Goal: Information Seeking & Learning: Compare options

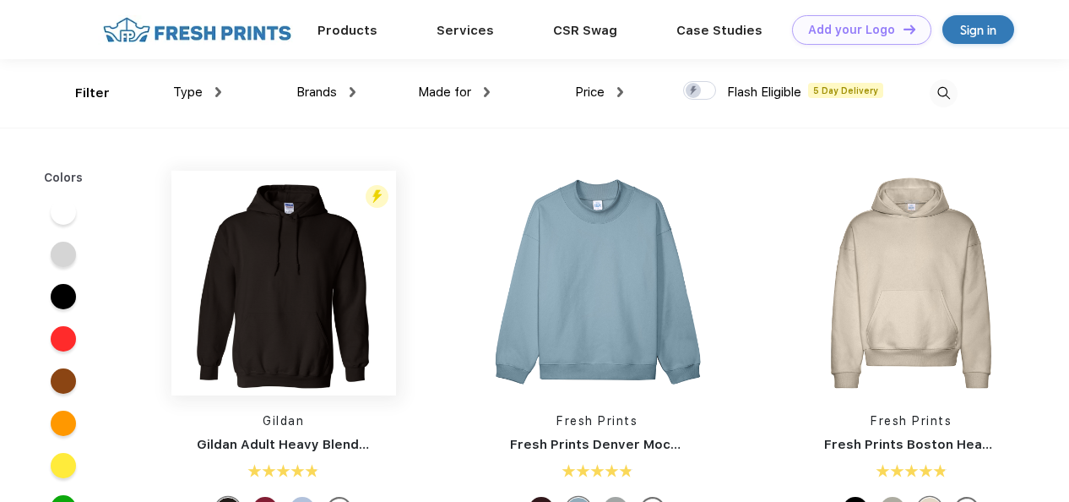
scroll to position [1, 0]
click at [343, 95] on div "Brands" at bounding box center [325, 91] width 59 height 19
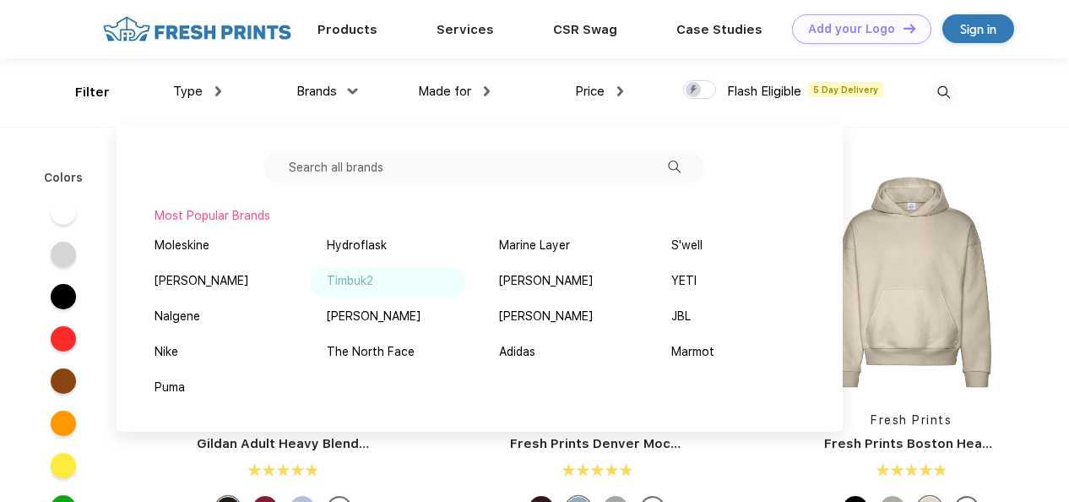
click at [343, 285] on div "Timbuk2" at bounding box center [350, 281] width 46 height 18
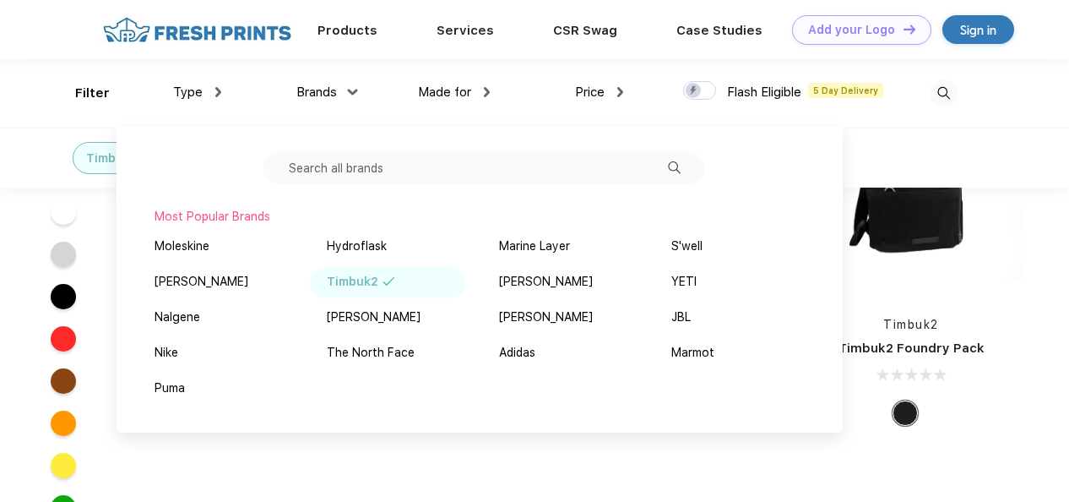
scroll to position [197, 0]
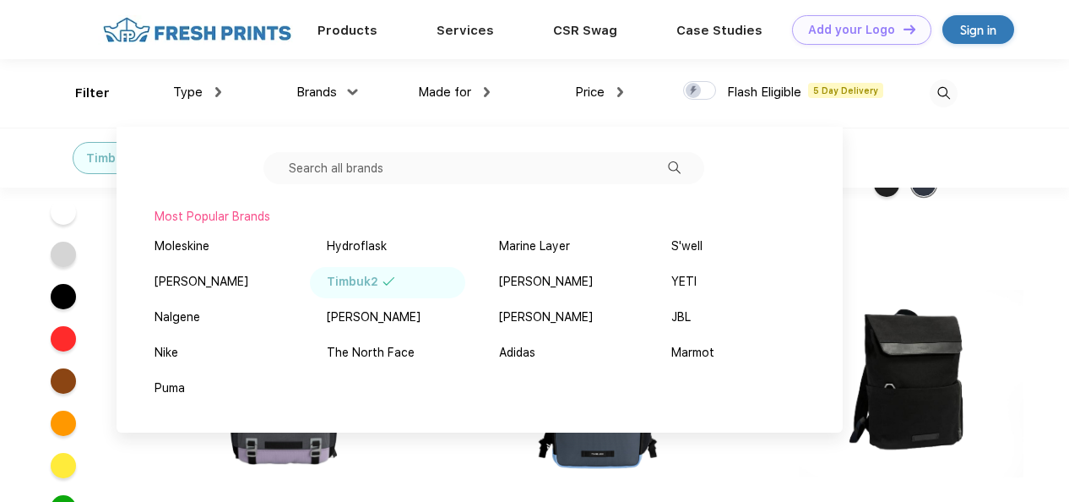
click at [1050, 304] on div "Timbuk2 Timbuk2 Foundry Pack" at bounding box center [911, 450] width 314 height 358
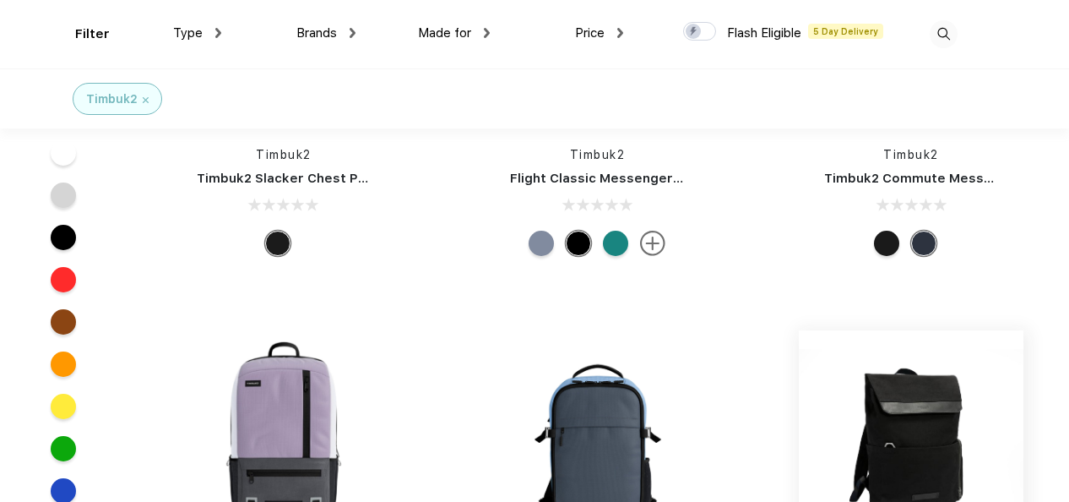
click at [945, 418] on img at bounding box center [911, 442] width 225 height 225
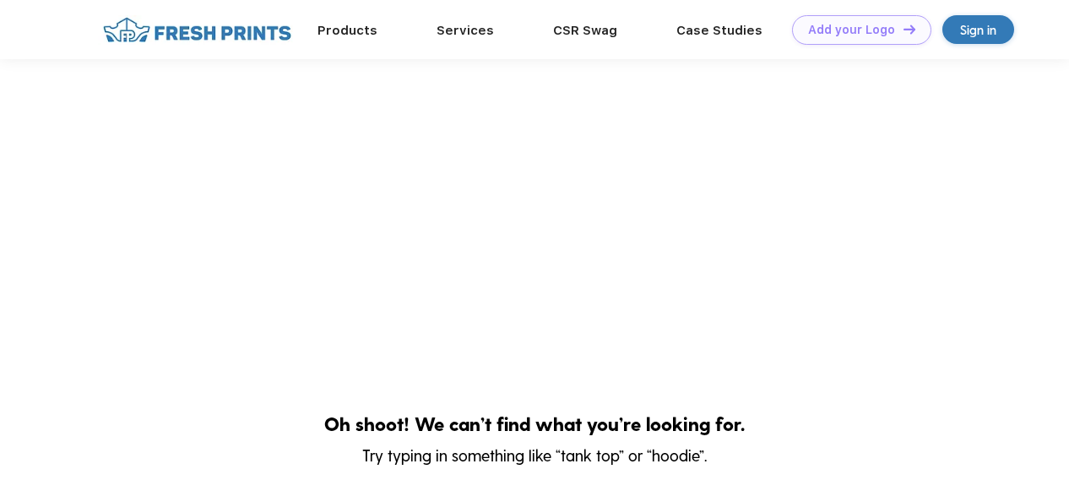
scroll to position [197, 0]
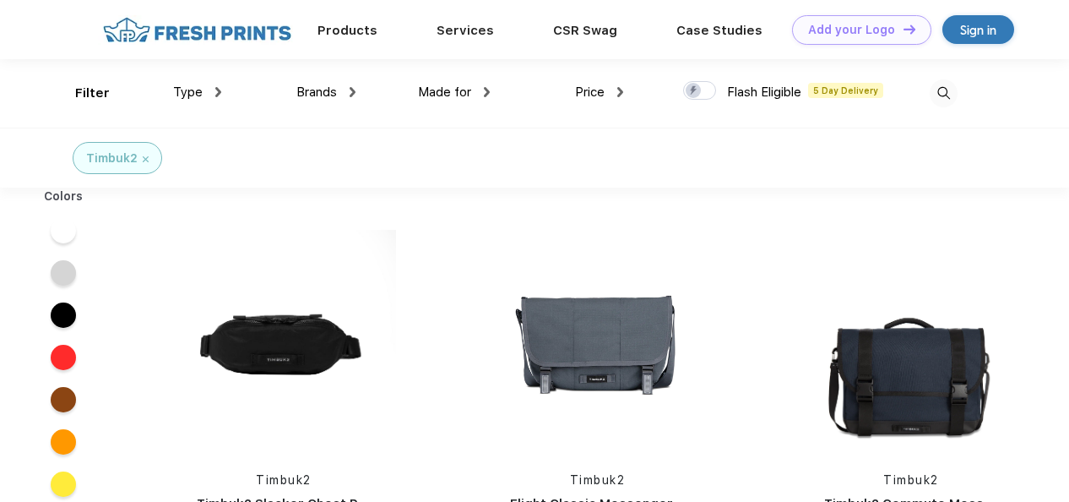
scroll to position [1, 0]
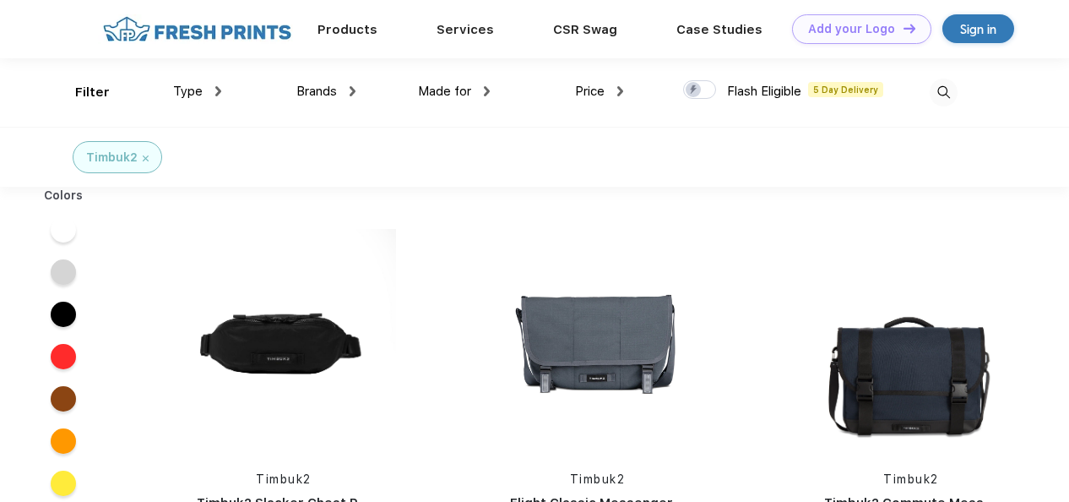
click at [308, 86] on span "Brands" at bounding box center [316, 91] width 41 height 15
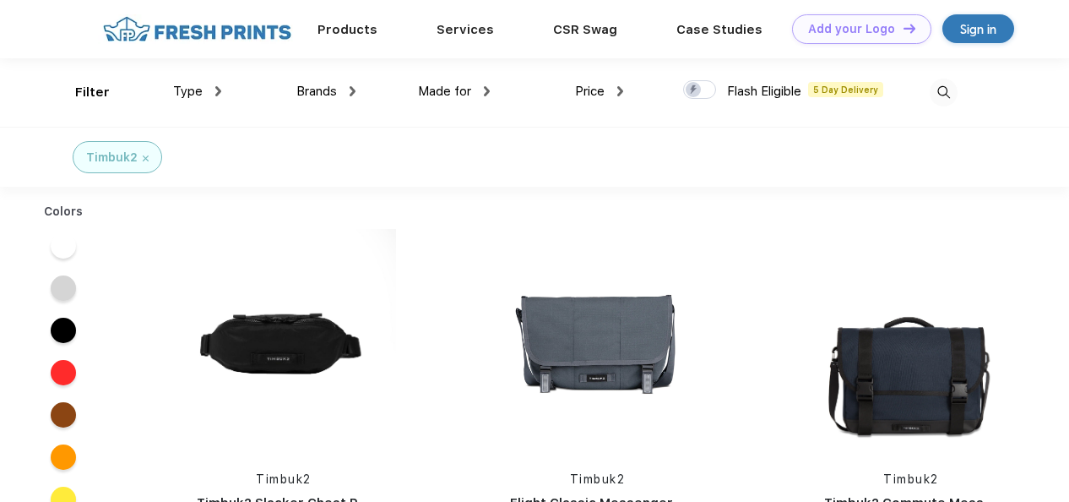
click at [350, 93] on img at bounding box center [353, 91] width 6 height 10
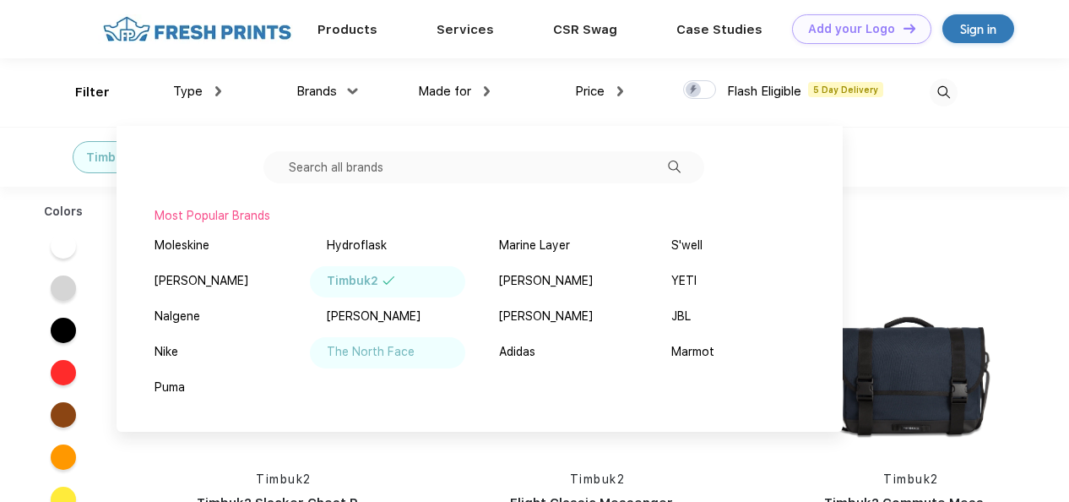
click at [385, 347] on div "The North Face" at bounding box center [371, 352] width 88 height 18
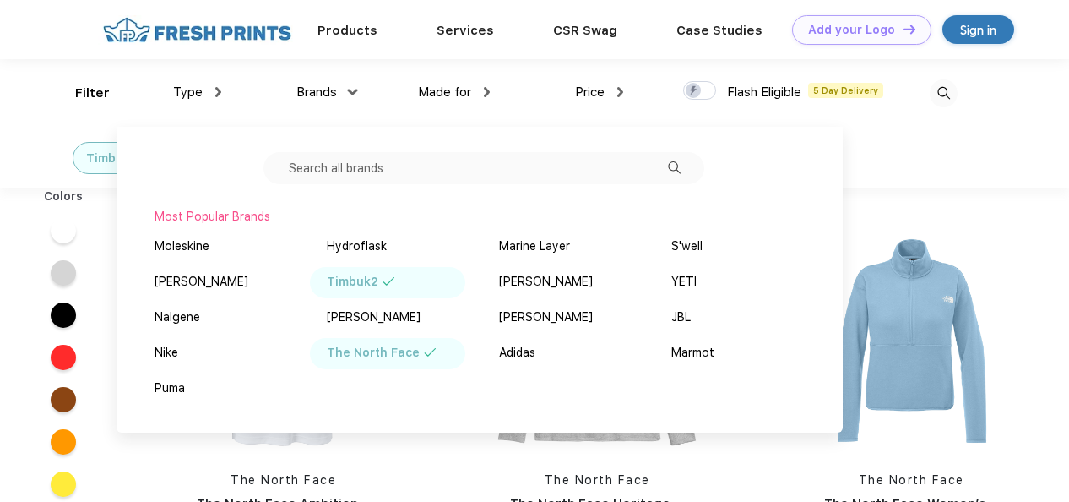
click at [992, 160] on div "Timbuk2 The North Face" at bounding box center [534, 158] width 1069 height 60
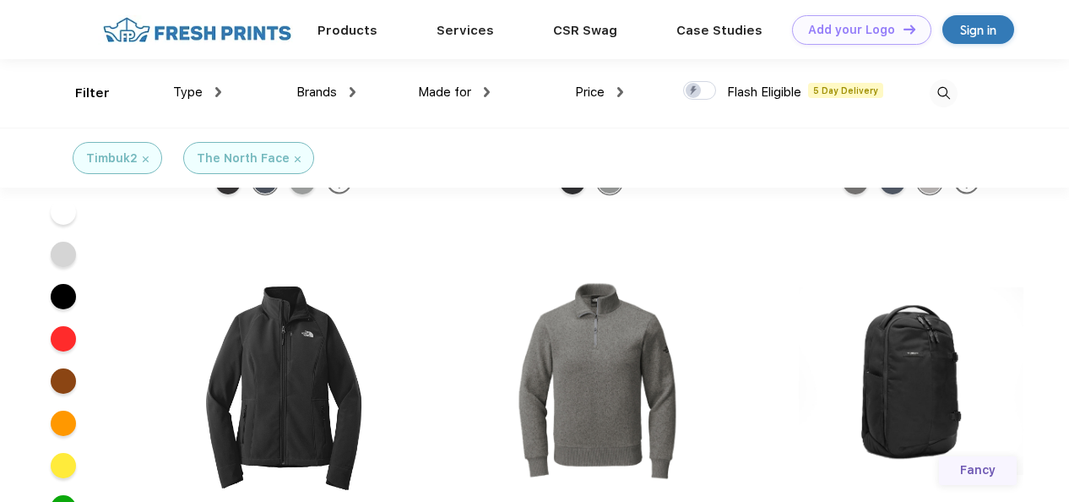
scroll to position [8277, 0]
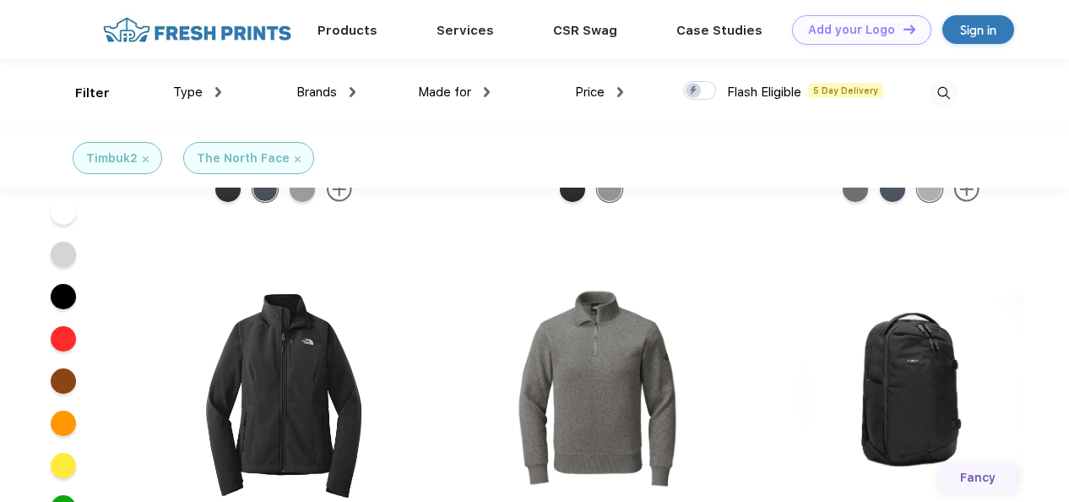
click at [340, 84] on div "Brands" at bounding box center [325, 92] width 59 height 19
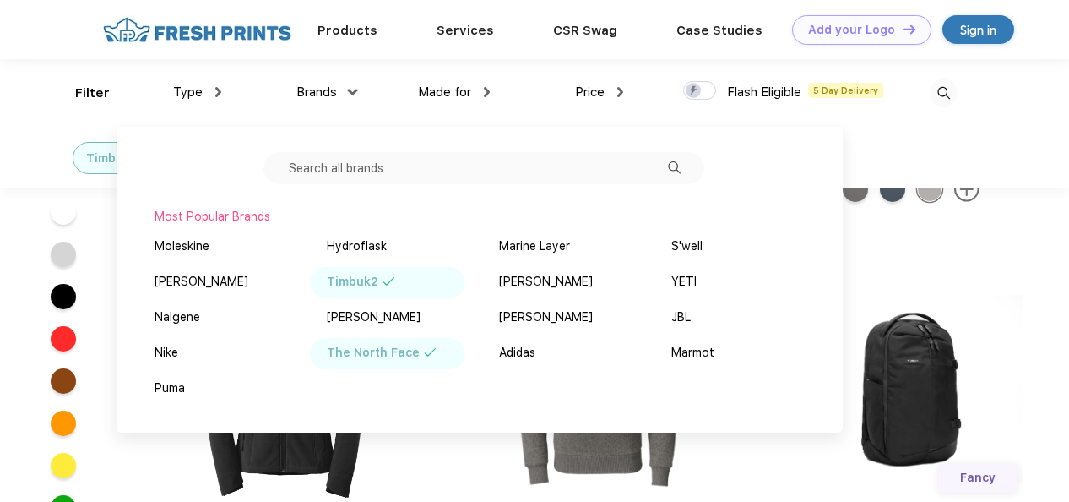
click at [208, 93] on div "Type" at bounding box center [197, 92] width 48 height 19
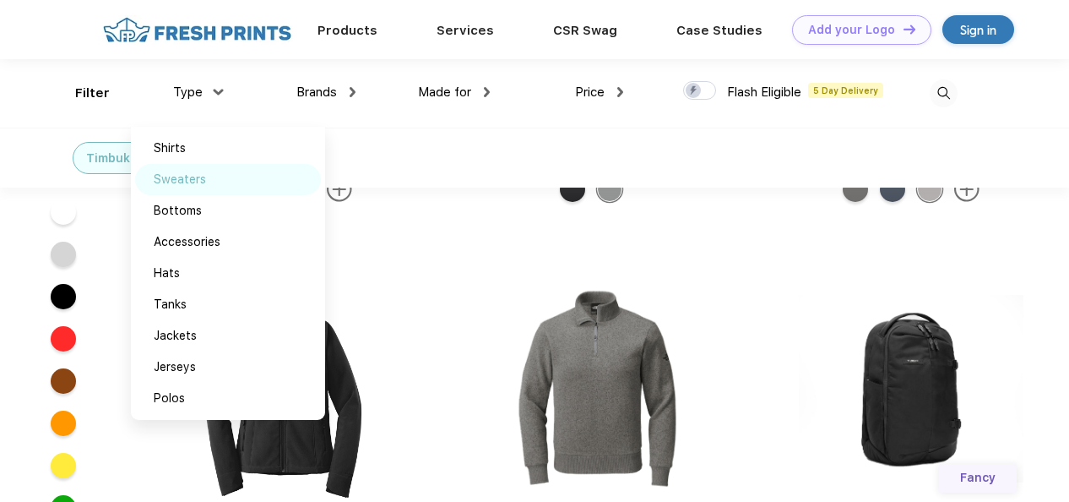
click at [194, 179] on div "Sweaters" at bounding box center [180, 180] width 52 height 18
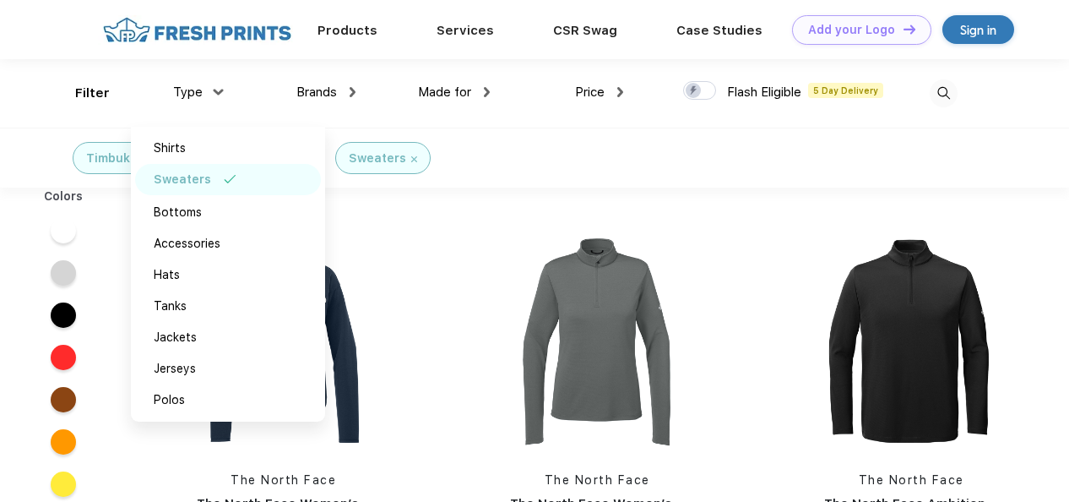
click at [943, 135] on div "Timbuk2 The North Face Sweaters" at bounding box center [534, 158] width 1069 height 60
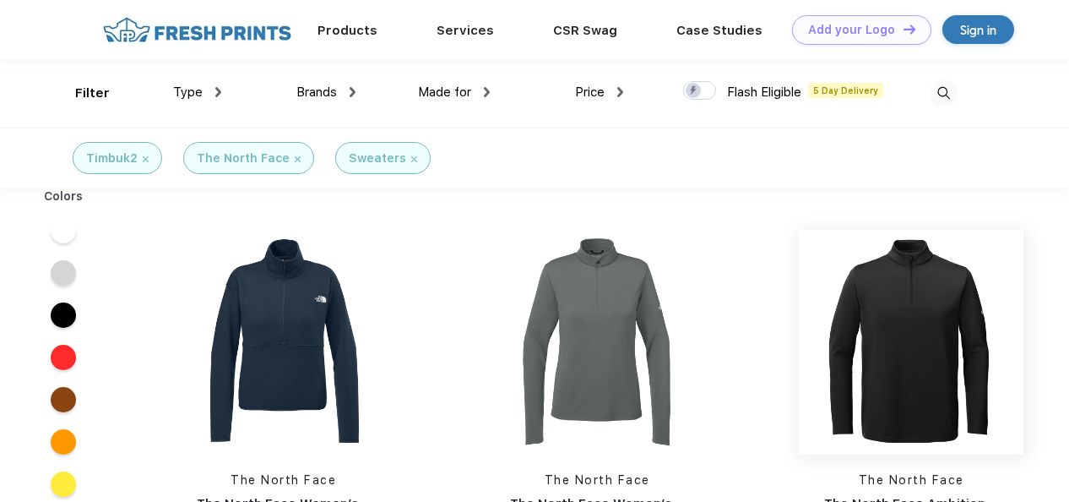
click at [912, 332] on img at bounding box center [911, 342] width 225 height 225
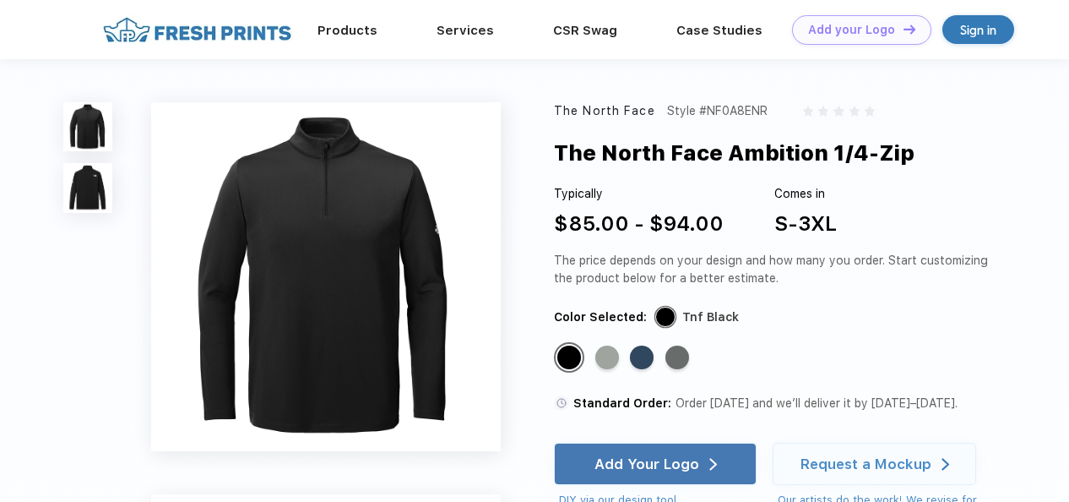
click at [373, 237] on img at bounding box center [325, 276] width 349 height 349
click at [74, 187] on img at bounding box center [87, 187] width 49 height 49
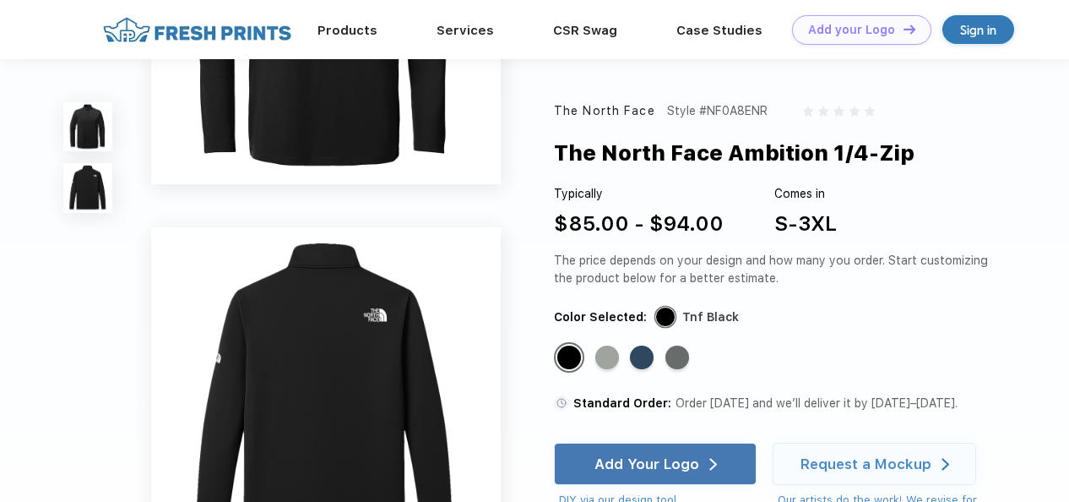
scroll to position [319, 0]
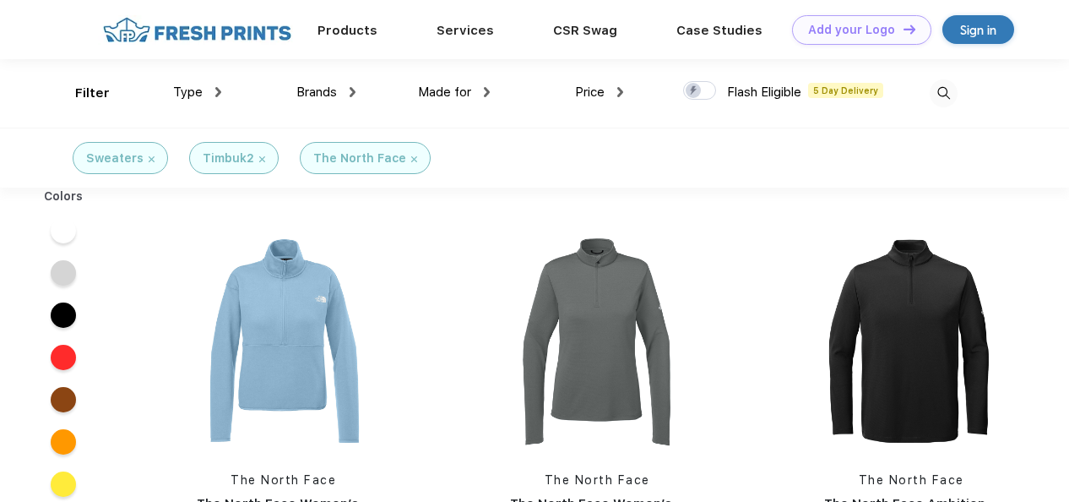
scroll to position [1, 0]
click at [258, 160] on div "Timbuk2" at bounding box center [234, 158] width 62 height 18
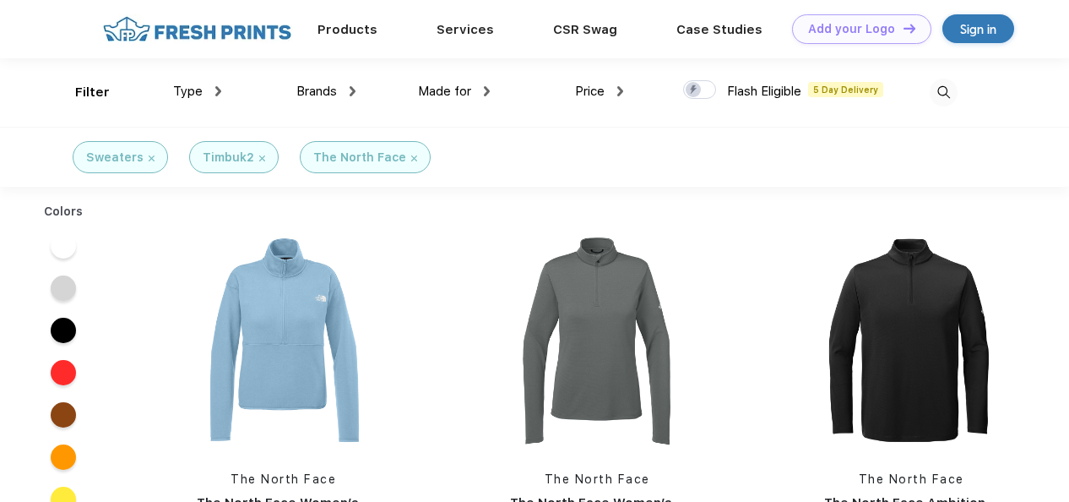
click at [258, 160] on div "Timbuk2" at bounding box center [234, 158] width 62 height 18
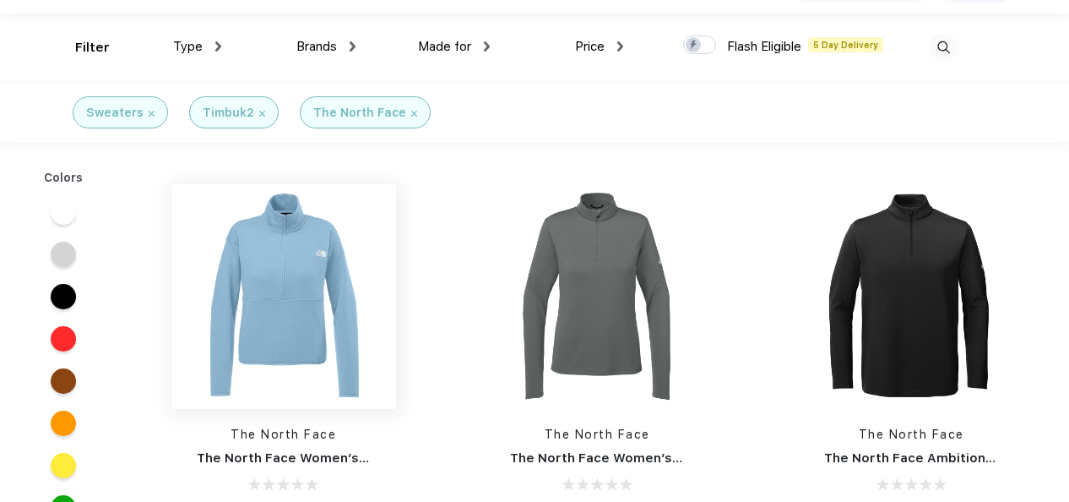
scroll to position [0, 0]
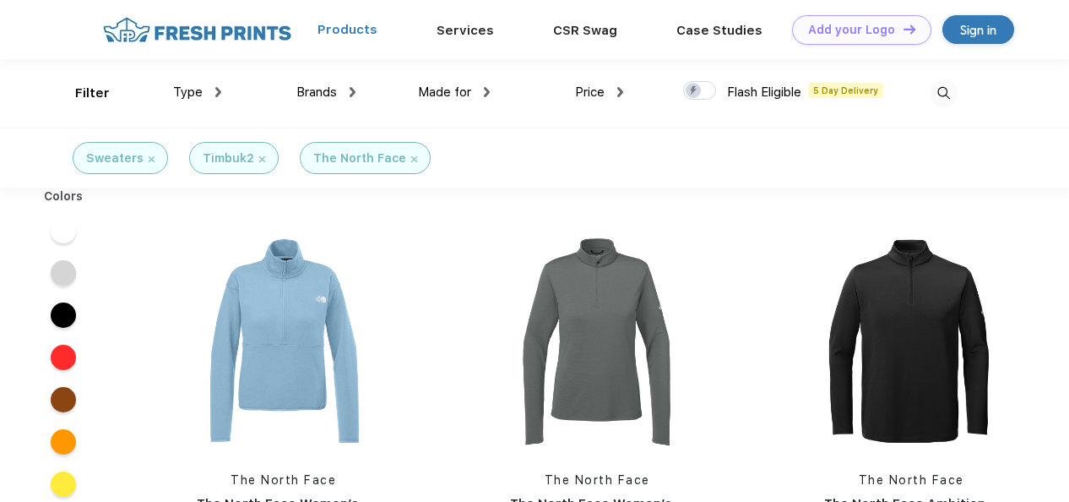
click at [361, 36] on link "Products" at bounding box center [348, 29] width 60 height 15
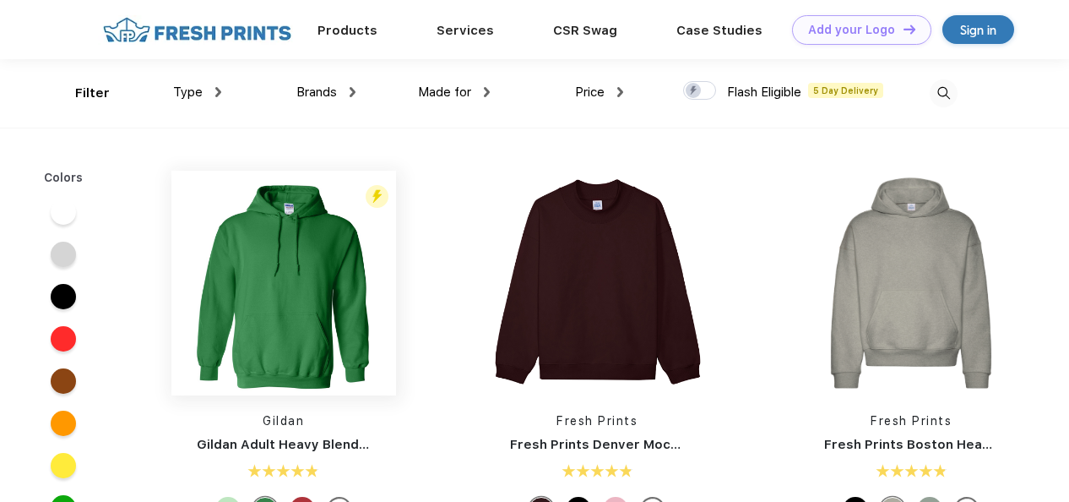
scroll to position [1, 0]
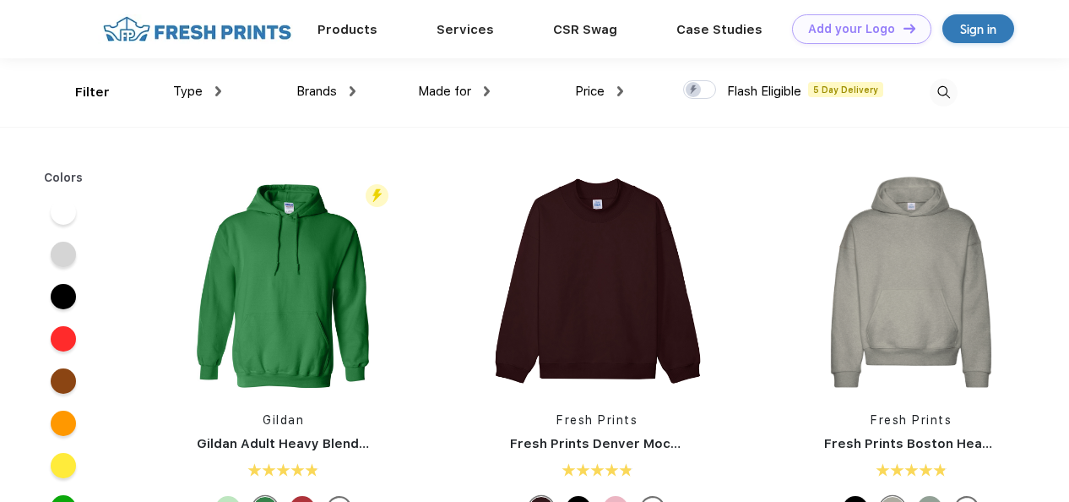
click at [192, 93] on span "Type" at bounding box center [188, 91] width 30 height 15
click at [217, 90] on img at bounding box center [218, 91] width 6 height 10
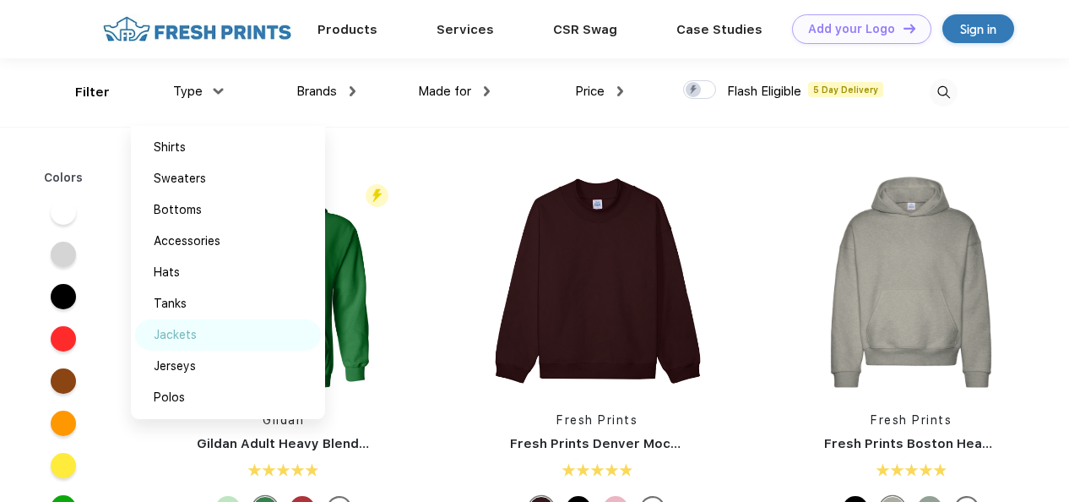
click at [184, 335] on div "Jackets" at bounding box center [175, 335] width 43 height 18
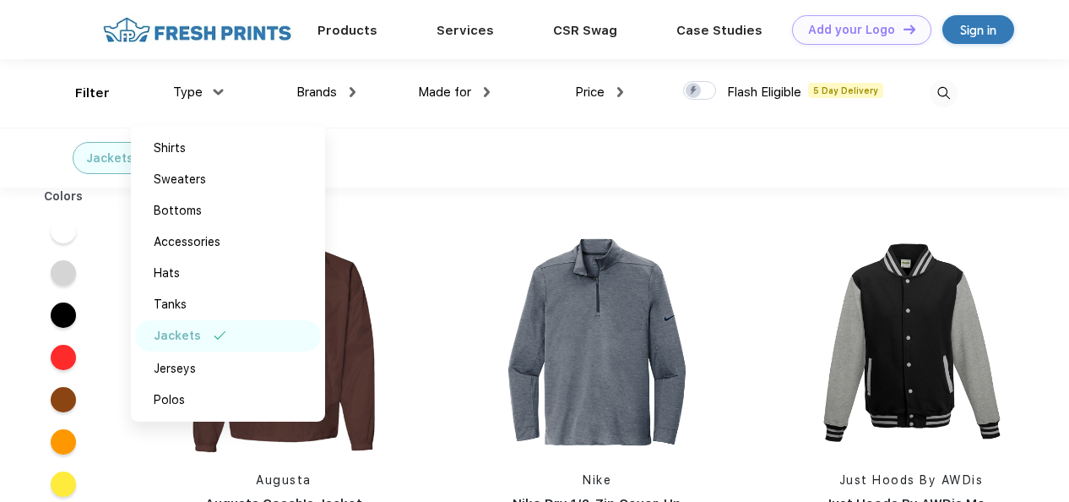
click at [530, 165] on div "Jackets" at bounding box center [534, 158] width 1069 height 60
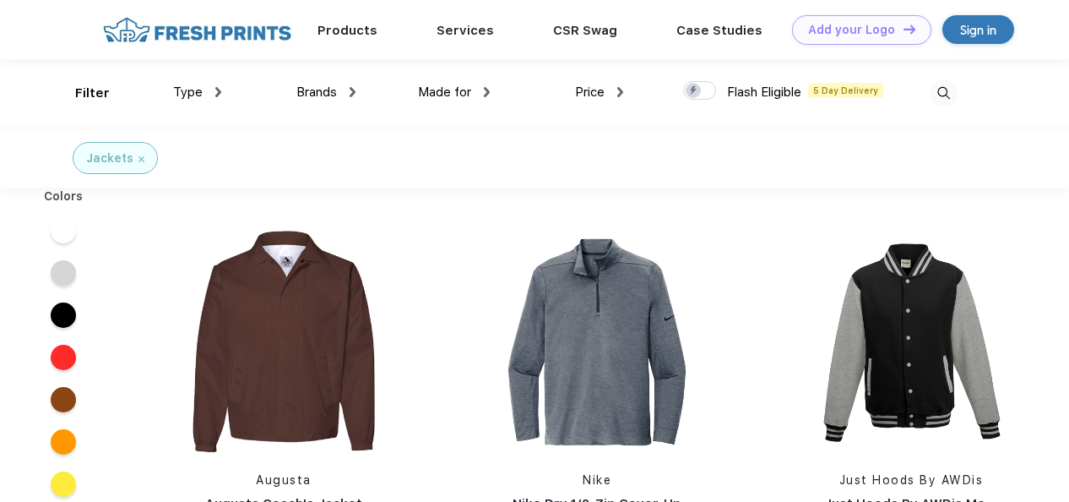
click at [341, 98] on div "Brands" at bounding box center [325, 92] width 59 height 19
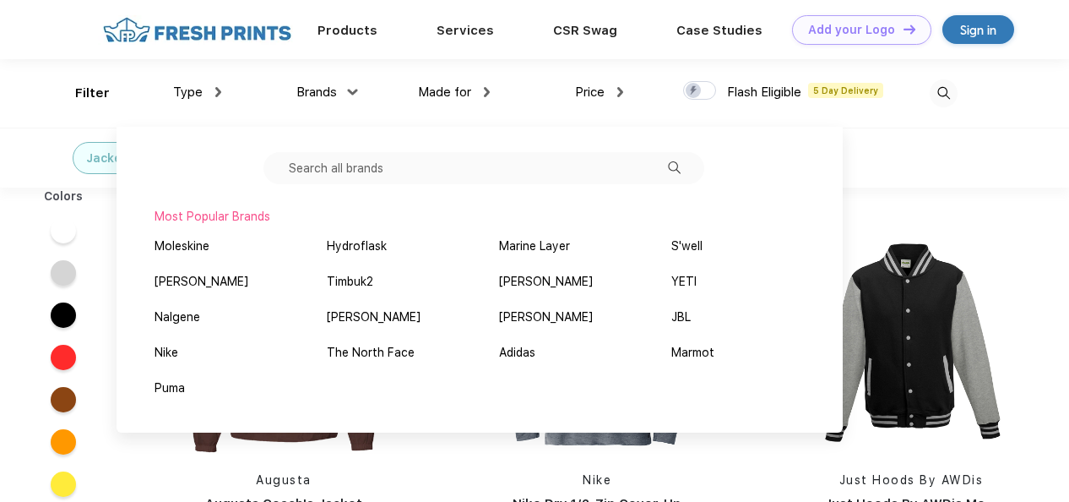
click at [417, 174] on input "text" at bounding box center [484, 168] width 441 height 32
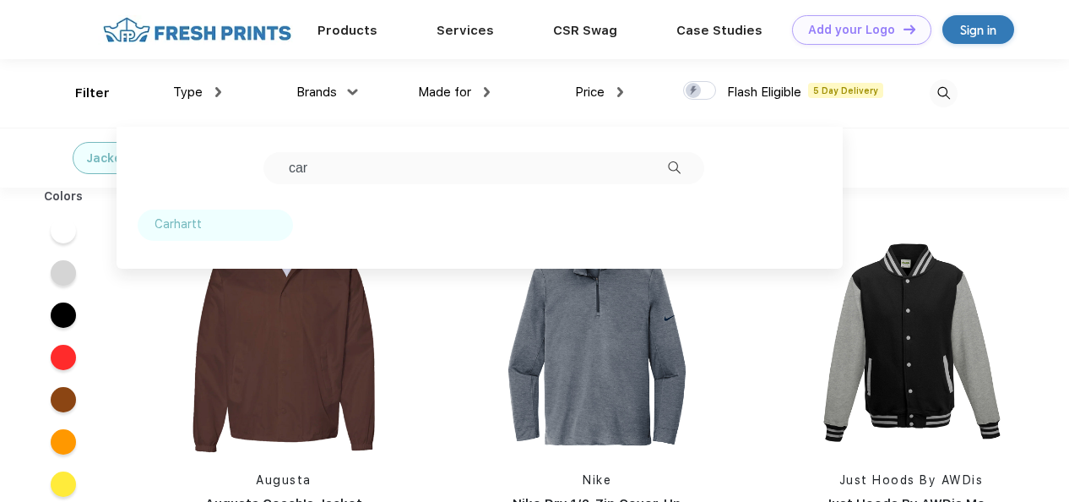
type input "car"
click at [162, 230] on div "Carhartt" at bounding box center [178, 224] width 47 height 18
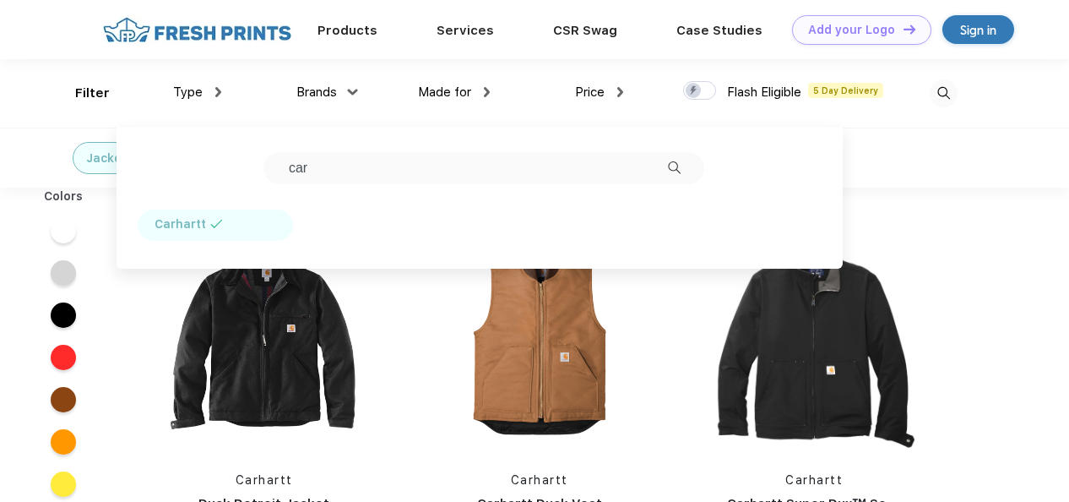
click at [1021, 181] on div "Jackets Carhartt" at bounding box center [534, 158] width 1069 height 60
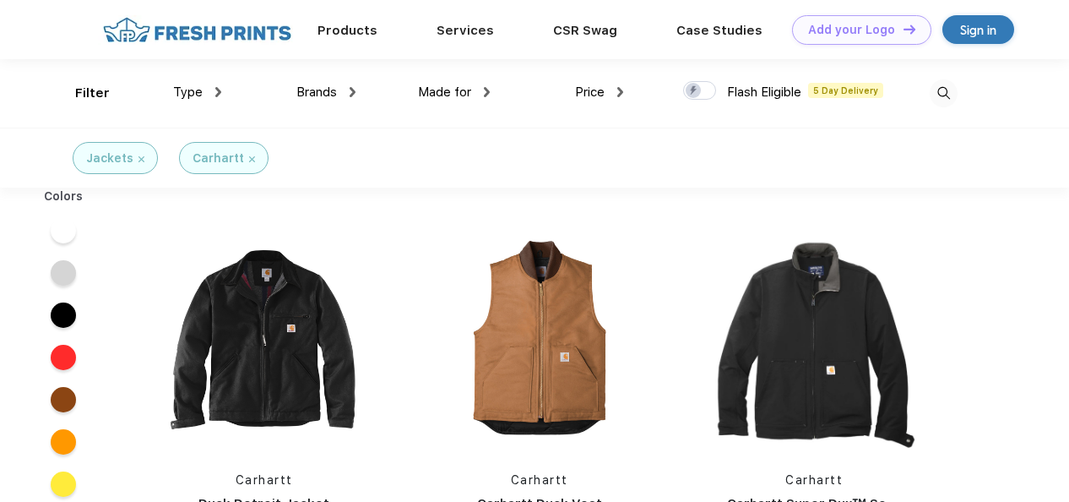
click at [139, 160] on img at bounding box center [142, 159] width 6 height 6
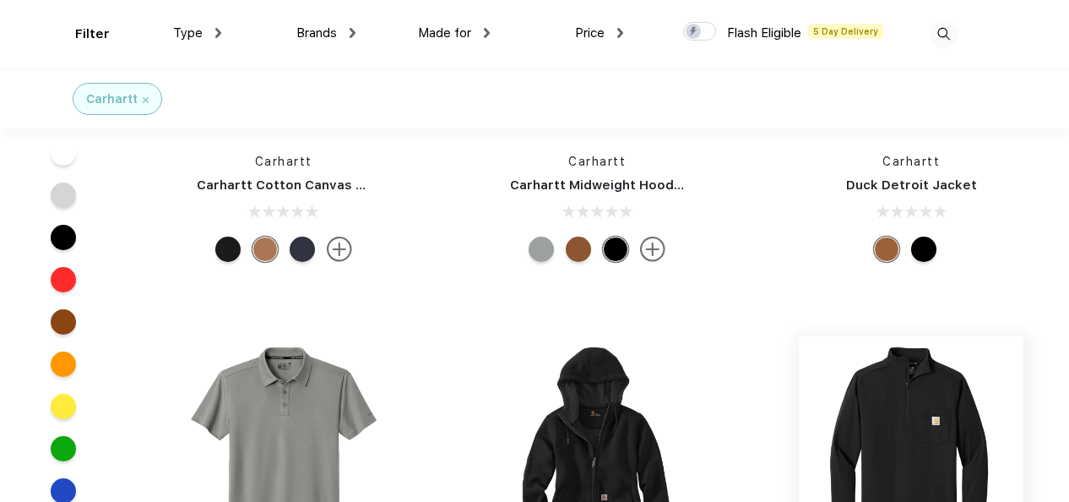
scroll to position [1664, 0]
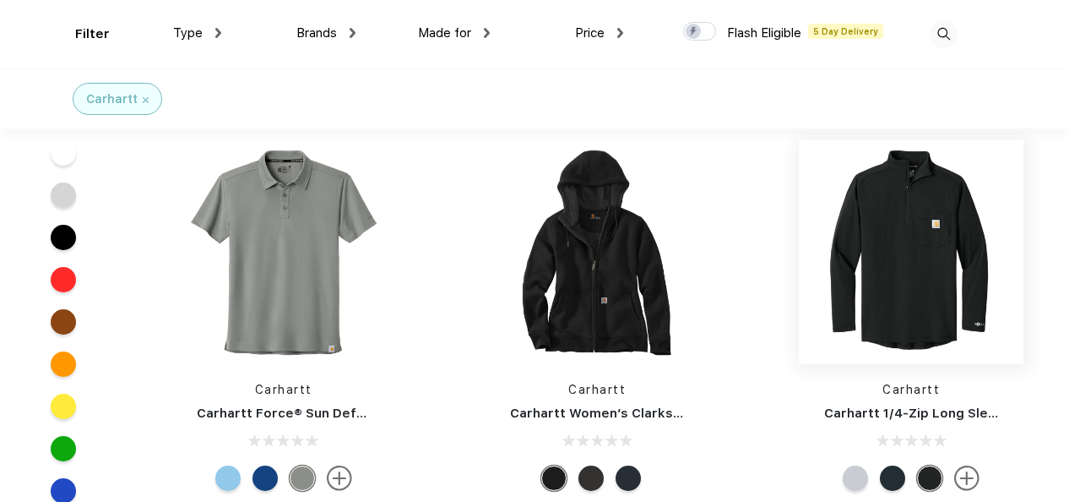
click at [929, 279] on img at bounding box center [911, 251] width 225 height 225
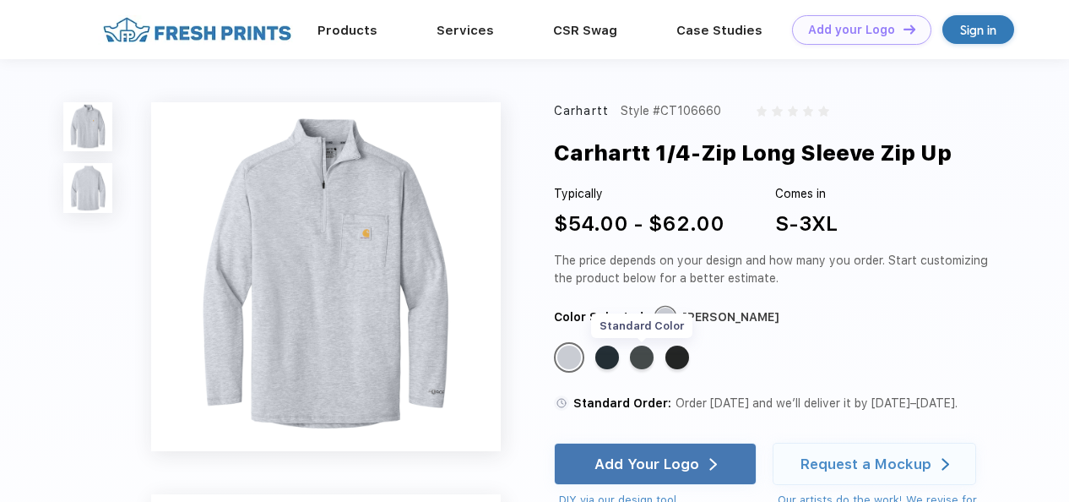
click at [638, 361] on div "Standard Color" at bounding box center [642, 357] width 24 height 24
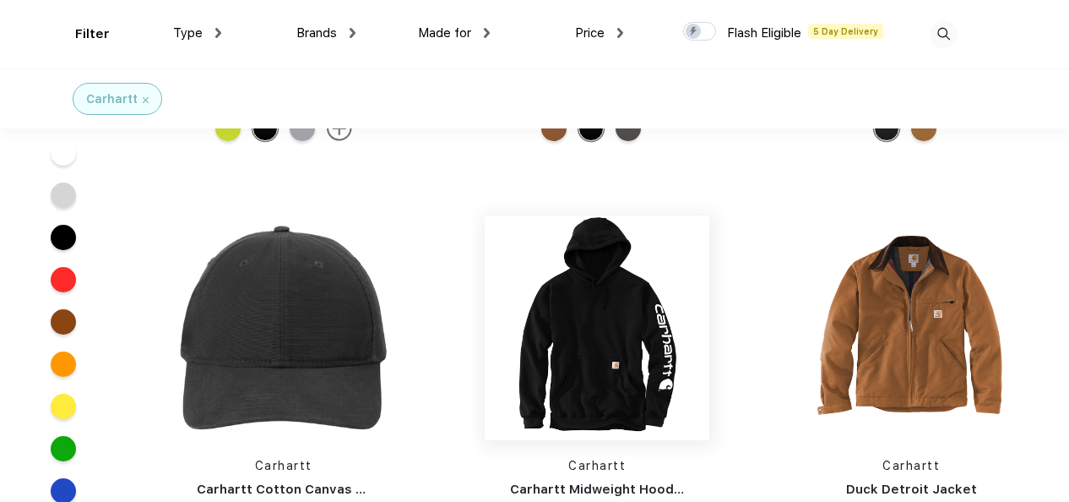
scroll to position [1182, 0]
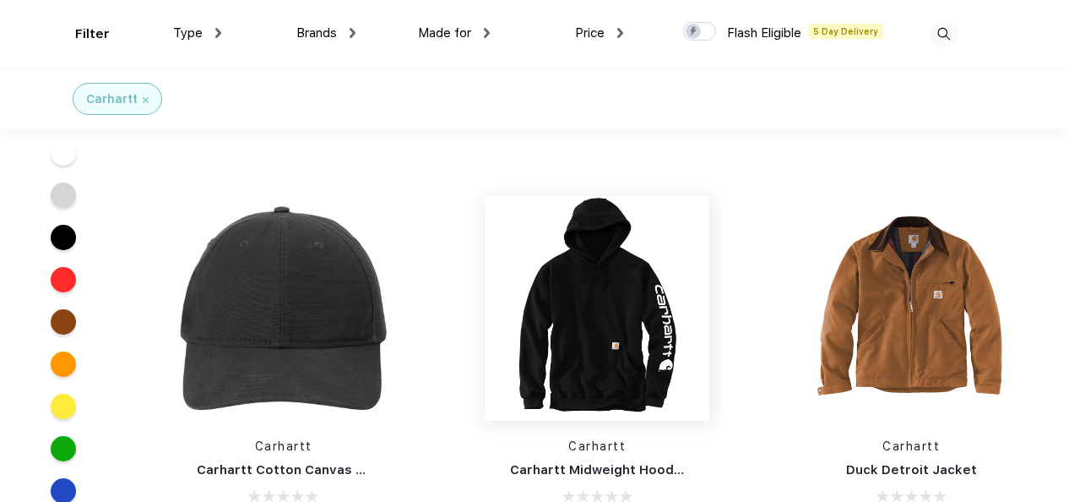
click at [574, 282] on img at bounding box center [597, 308] width 225 height 225
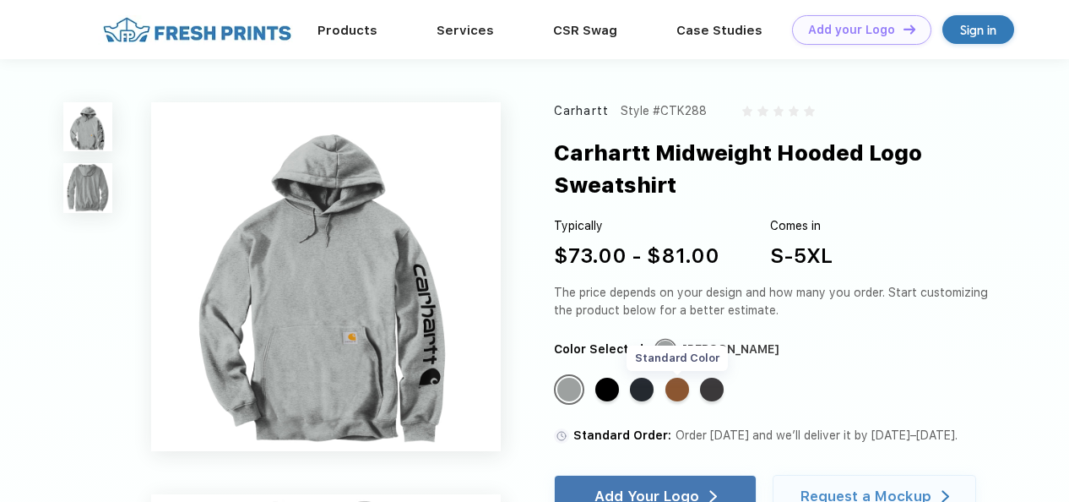
click at [676, 394] on div "Standard Color" at bounding box center [678, 390] width 24 height 24
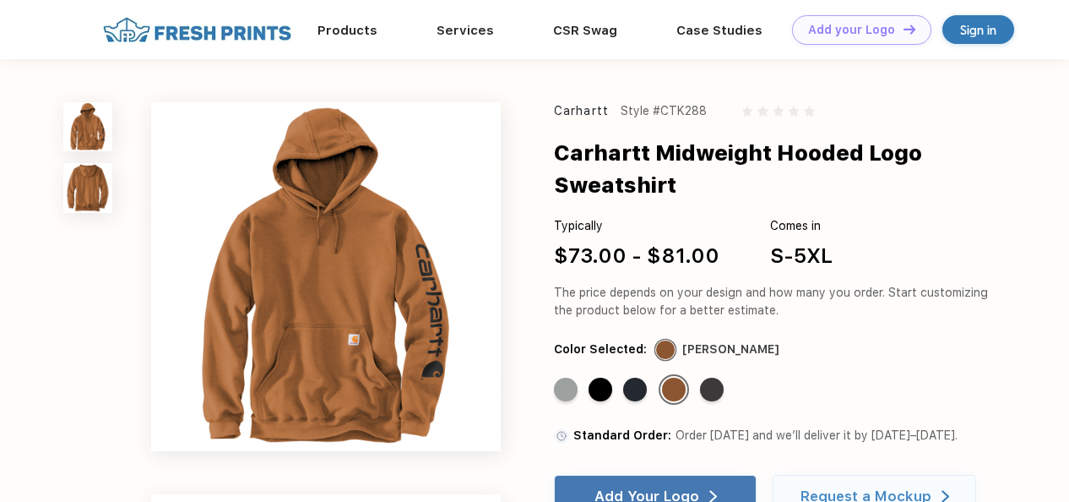
click at [650, 394] on div "Standard Color Standard Color Standard Color Standard Color Standard Color" at bounding box center [761, 394] width 415 height 41
click at [625, 393] on div "Standard Color" at bounding box center [635, 390] width 24 height 24
